Goal: Answer question/provide support: Share knowledge or assist other users

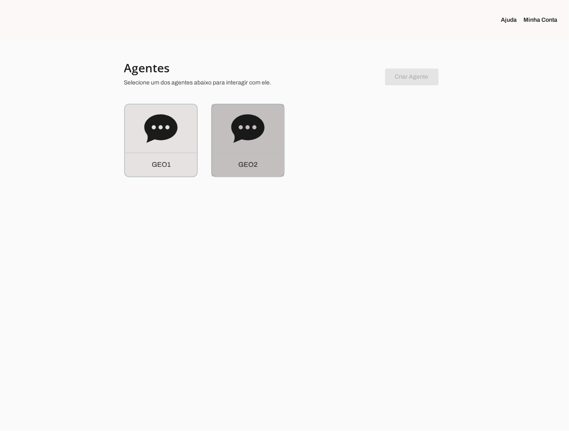
click at [241, 122] on icon at bounding box center [247, 128] width 33 height 28
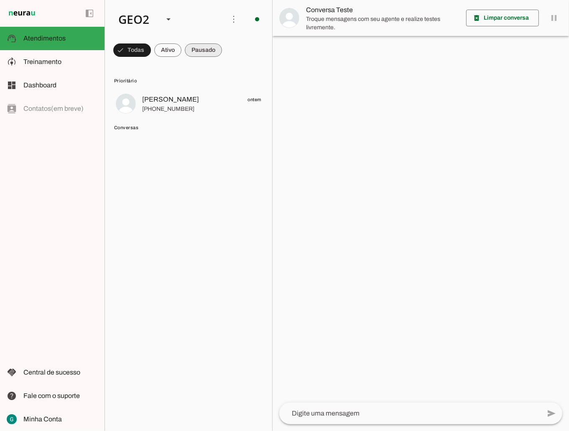
click at [151, 49] on span at bounding box center [132, 50] width 38 height 20
